Goal: Complete application form

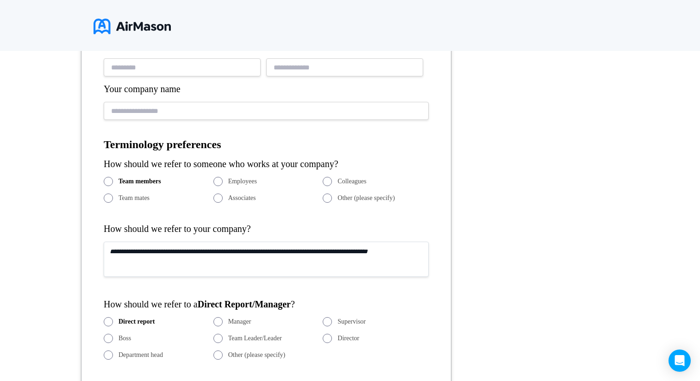
scroll to position [258, 0]
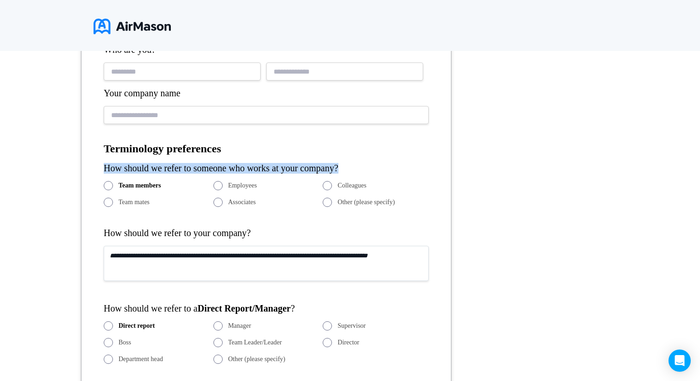
drag, startPoint x: 103, startPoint y: 169, endPoint x: 368, endPoint y: 169, distance: 264.9
click at [368, 169] on div "How should we refer to someone who works at your company?" at bounding box center [266, 168] width 325 height 11
copy div "How should we refer to someone who works at your company?"
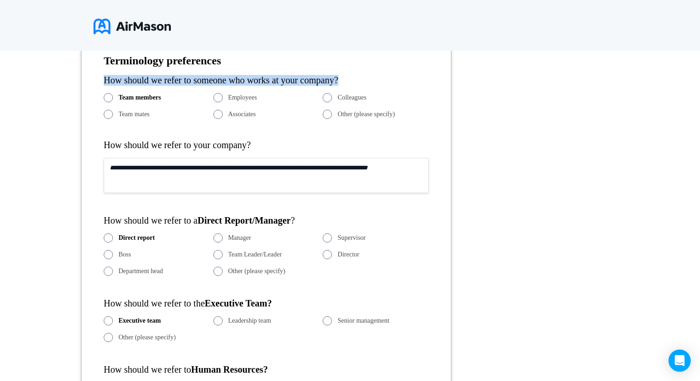
scroll to position [346, 0]
click at [248, 146] on div "How should we refer to your company?" at bounding box center [266, 144] width 325 height 11
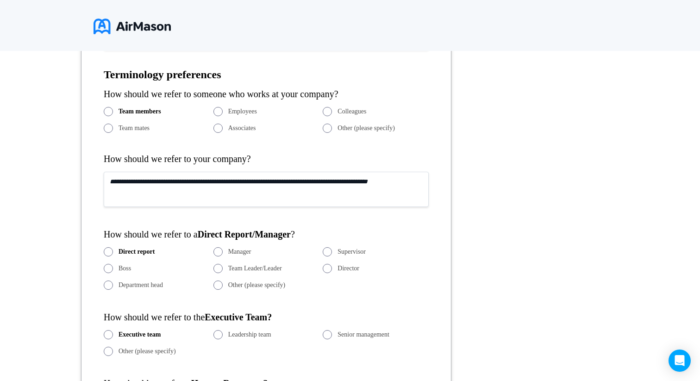
scroll to position [334, 0]
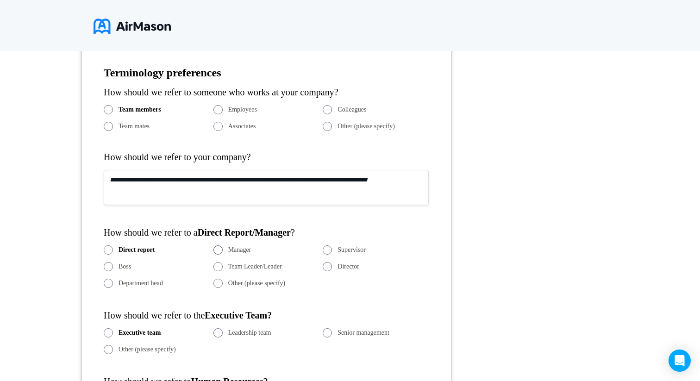
click at [180, 182] on textarea at bounding box center [266, 187] width 325 height 35
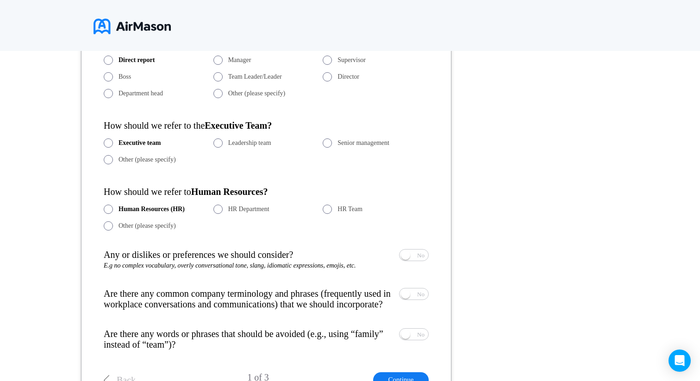
scroll to position [618, 0]
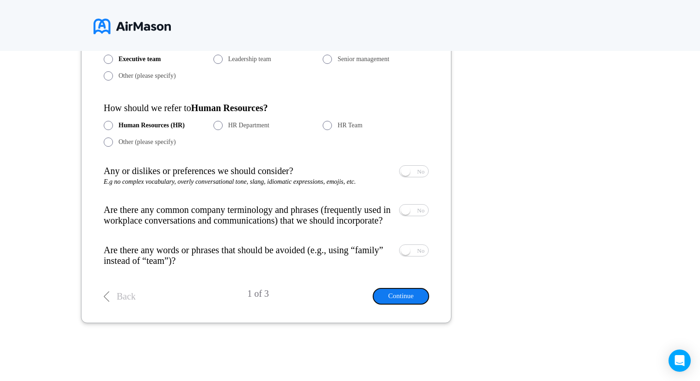
click at [399, 297] on button "Continue" at bounding box center [401, 295] width 56 height 15
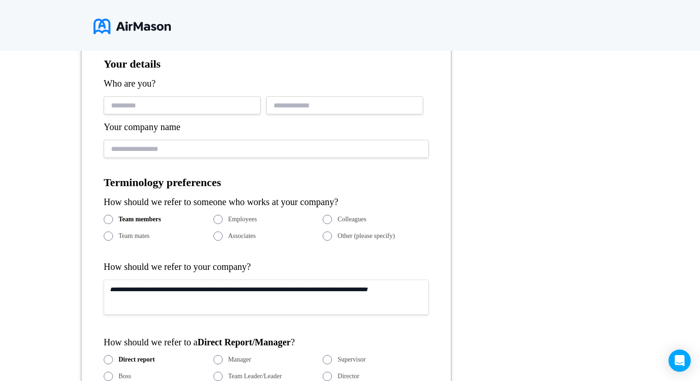
scroll to position [166, 0]
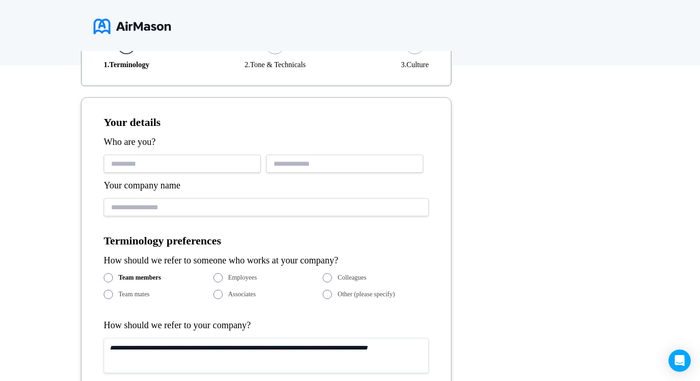
click at [199, 158] on input "text" at bounding box center [182, 164] width 157 height 18
type input "***"
click at [323, 159] on input "email" at bounding box center [344, 164] width 157 height 18
type input "***"
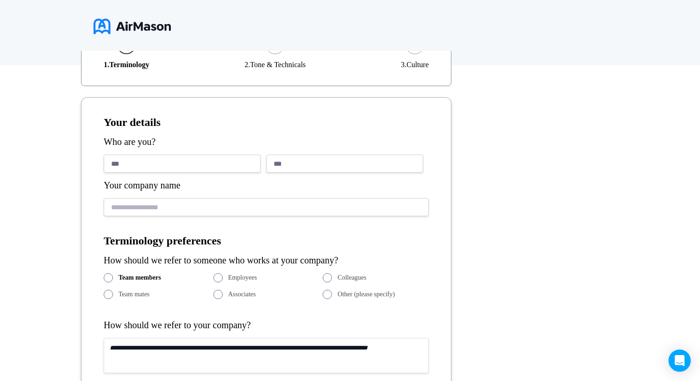
click at [314, 212] on input "text" at bounding box center [266, 207] width 325 height 18
type input "**********"
click at [333, 163] on input "***" at bounding box center [344, 164] width 157 height 18
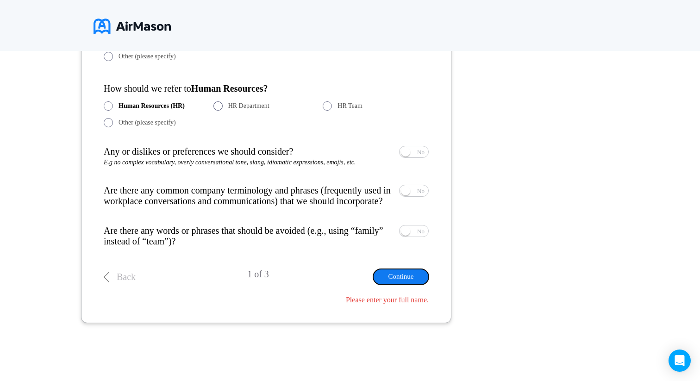
click at [403, 275] on button "Continue" at bounding box center [401, 276] width 56 height 15
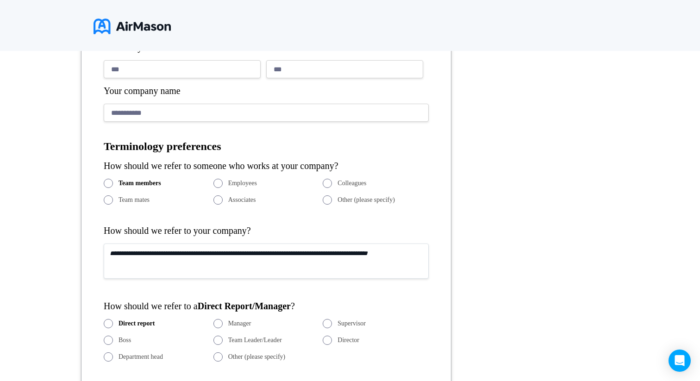
click at [312, 71] on input "***" at bounding box center [344, 69] width 157 height 18
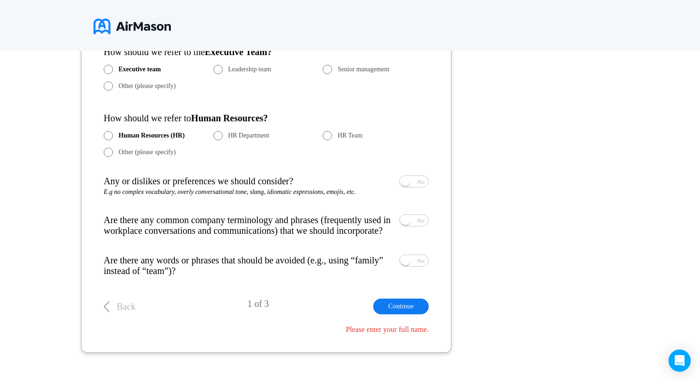
scroll to position [638, 0]
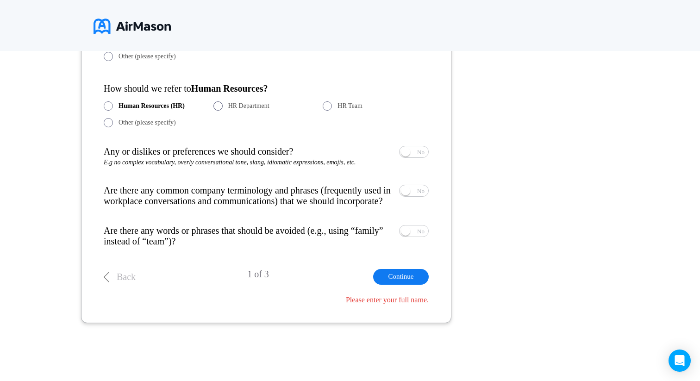
type input "**********"
click at [401, 279] on button "Continue" at bounding box center [401, 276] width 56 height 15
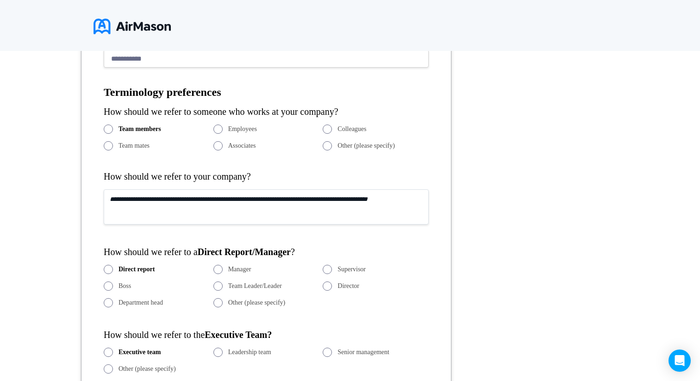
scroll to position [319, 0]
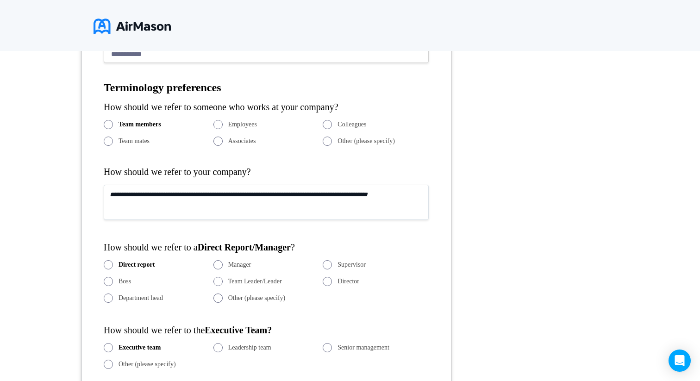
click at [238, 210] on textarea at bounding box center [266, 202] width 325 height 35
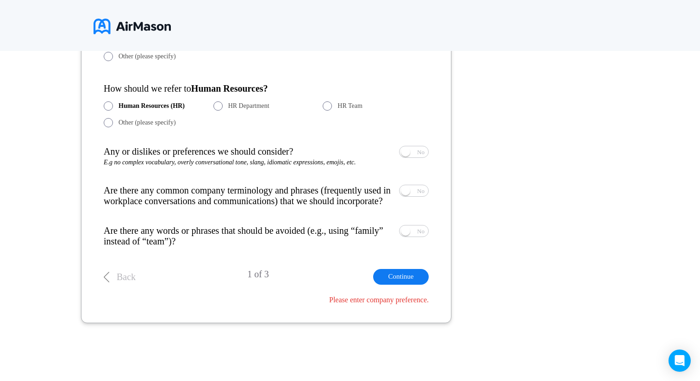
type textarea "*****"
click at [400, 274] on button "Continue" at bounding box center [401, 276] width 56 height 15
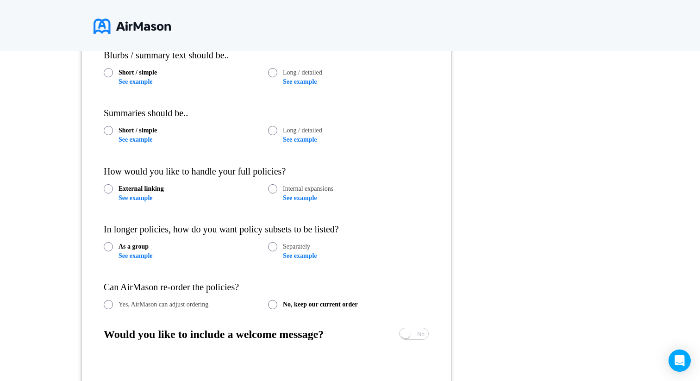
scroll to position [626, 0]
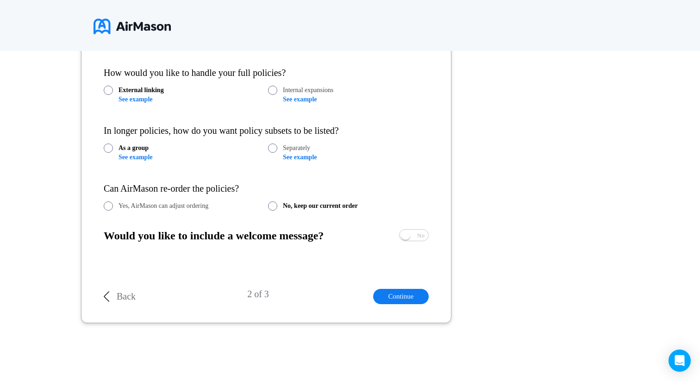
click at [132, 292] on p "Back" at bounding box center [126, 296] width 19 height 11
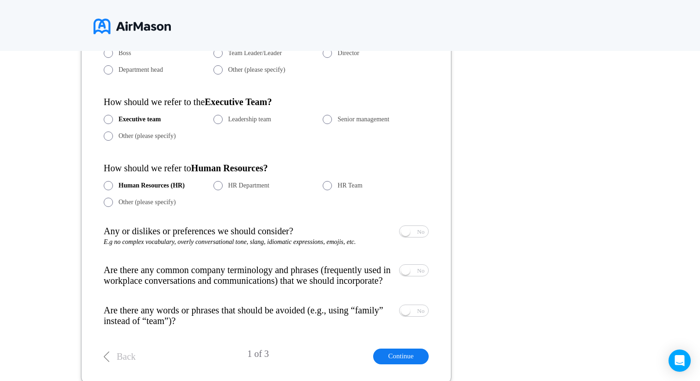
scroll to position [618, 0]
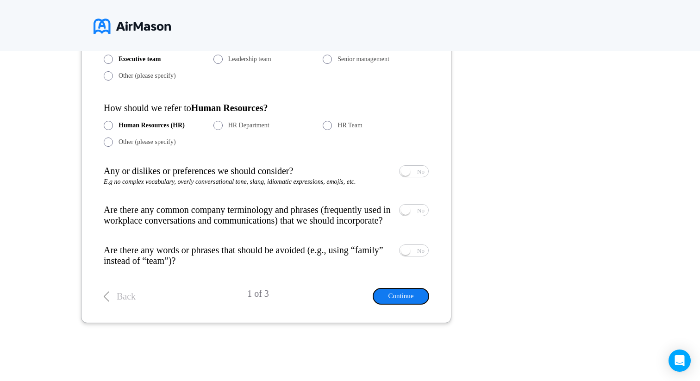
click at [405, 298] on button "Continue" at bounding box center [401, 295] width 56 height 15
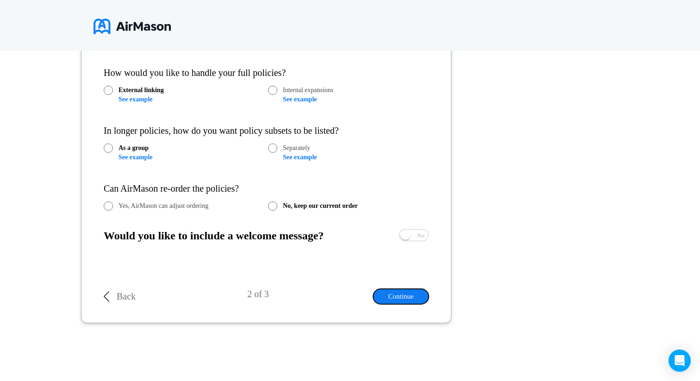
click at [417, 294] on button "Continue" at bounding box center [401, 296] width 56 height 15
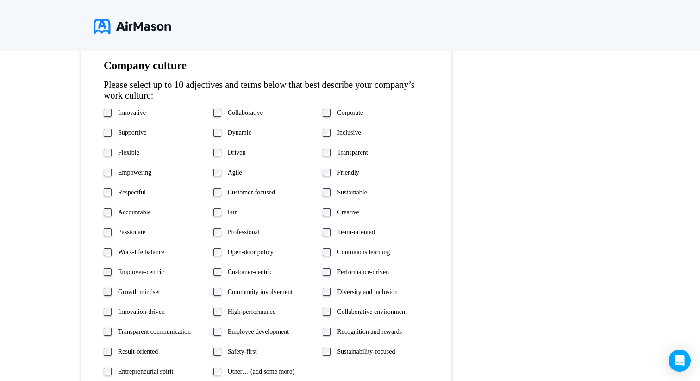
scroll to position [210, 0]
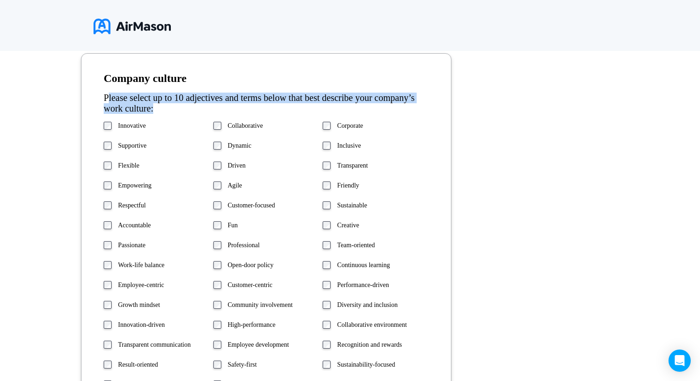
drag, startPoint x: 108, startPoint y: 95, endPoint x: 202, endPoint y: 108, distance: 94.8
click at [202, 108] on div "Please select up to 10 adjectives and terms below that best describe your compa…" at bounding box center [266, 103] width 325 height 21
drag, startPoint x: 103, startPoint y: 94, endPoint x: 207, endPoint y: 107, distance: 104.1
click at [207, 107] on div "Please select up to 10 adjectives and terms below that best describe your compa…" at bounding box center [266, 103] width 325 height 21
copy div "Please select up to 10 adjectives and terms below that best describe your compa…"
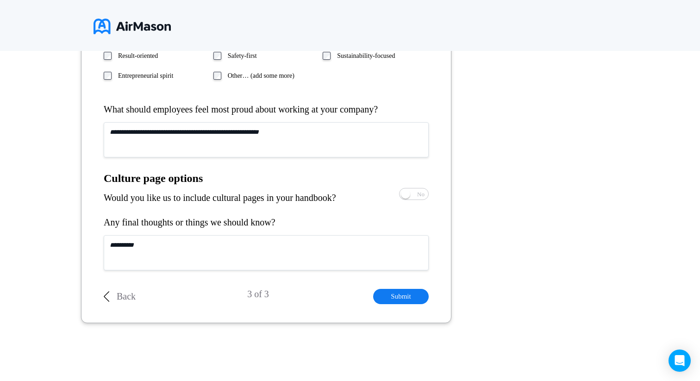
scroll to position [496, 0]
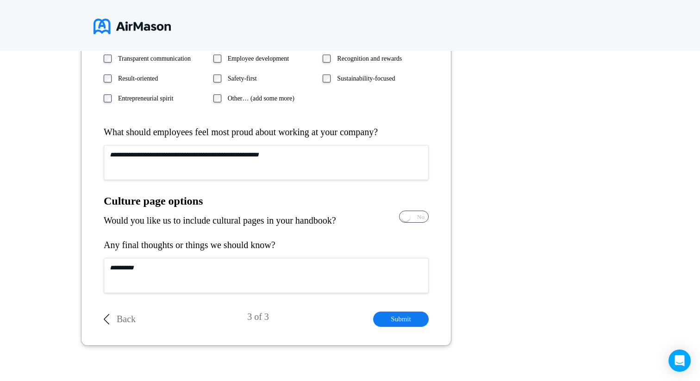
click at [416, 214] on span "Yes No" at bounding box center [414, 216] width 29 height 11
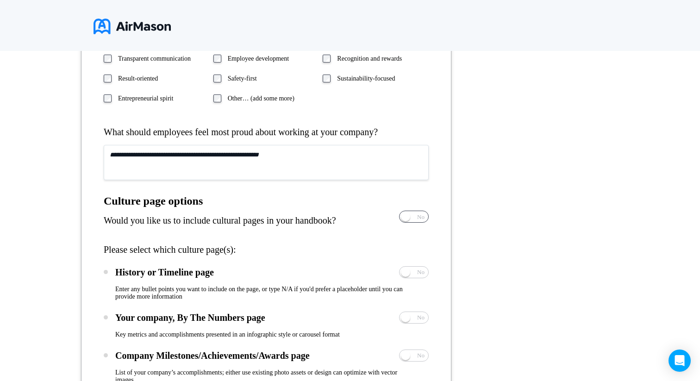
click at [391, 219] on span "Yes" at bounding box center [386, 217] width 9 height 6
